Goal: Information Seeking & Learning: Learn about a topic

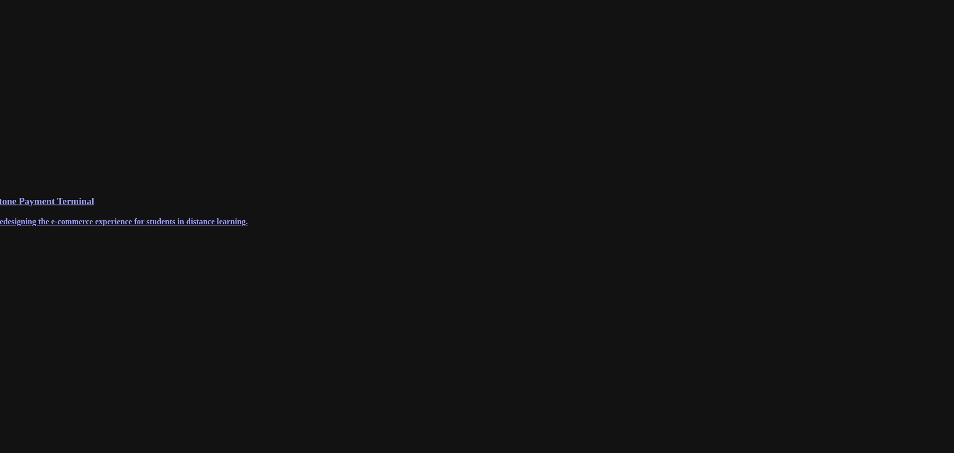
scroll to position [60, 0]
click at [341, 208] on h3 "Stone Payment Terminal" at bounding box center [477, 201] width 968 height 11
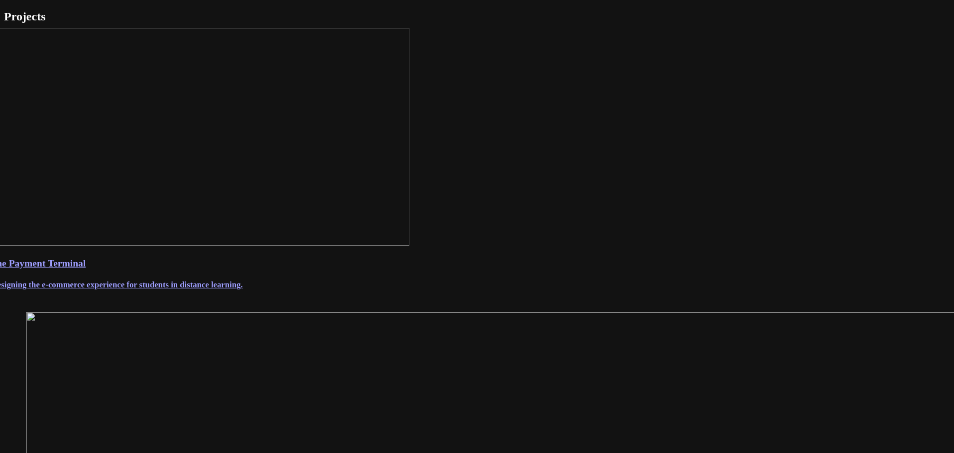
click at [398, 290] on h4 "Redesigning the e-commerce experience for students in distance learning." at bounding box center [477, 284] width 988 height 9
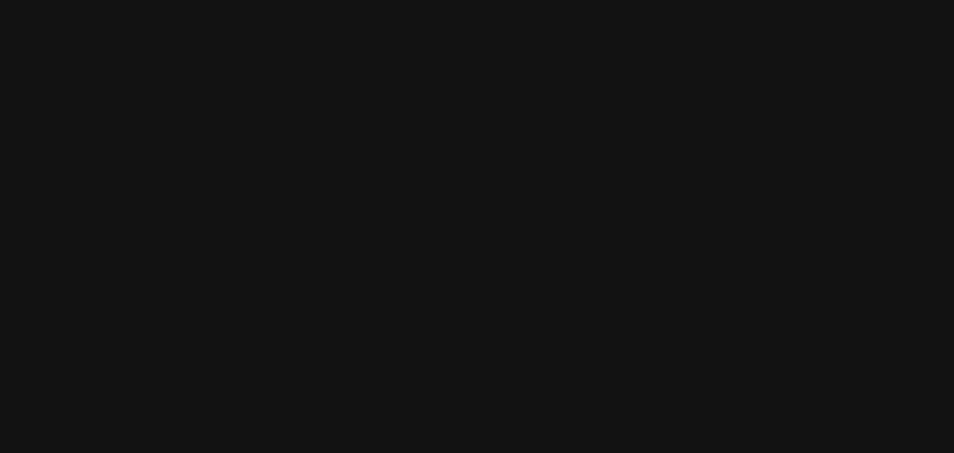
scroll to position [2757, 0]
